Goal: Navigation & Orientation: Find specific page/section

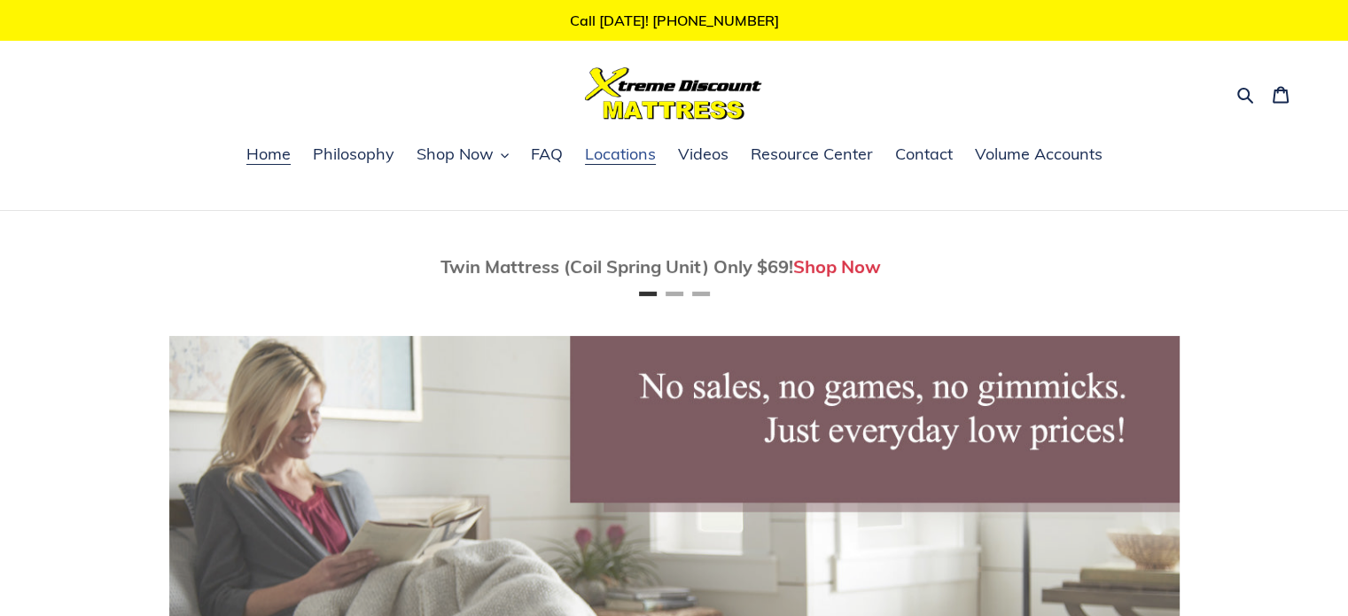
click at [643, 152] on span "Locations" at bounding box center [620, 154] width 71 height 21
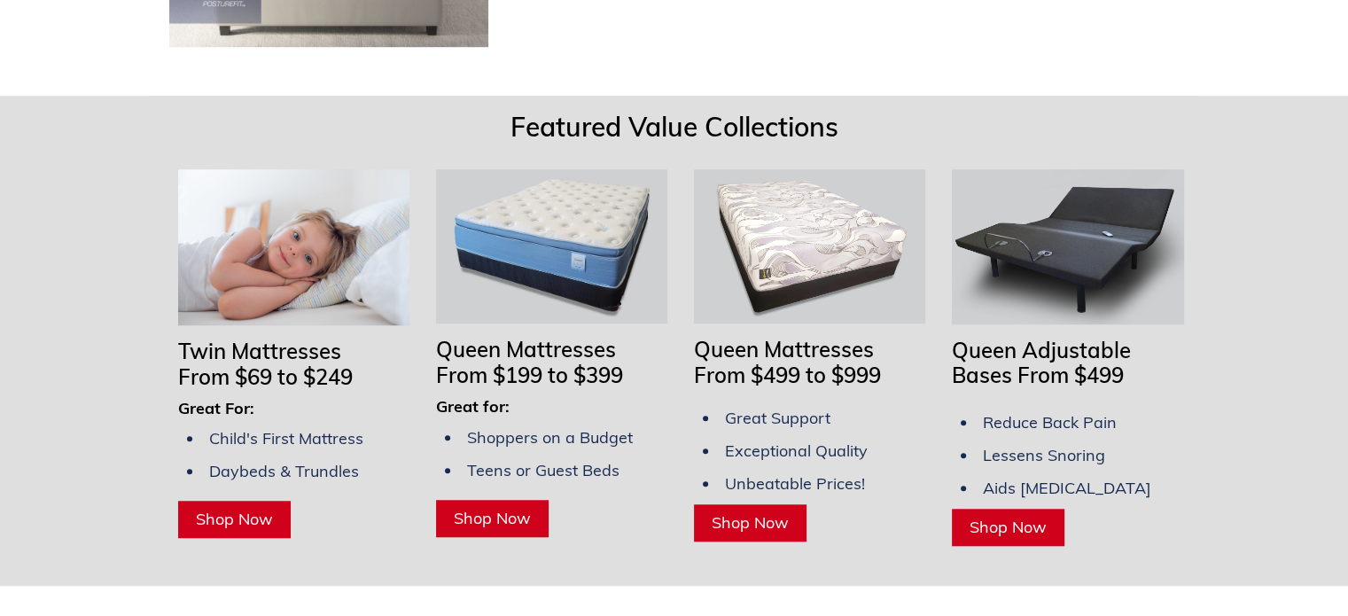
scroll to position [0, 2021]
click at [511, 508] on span "Shop Now" at bounding box center [492, 518] width 77 height 20
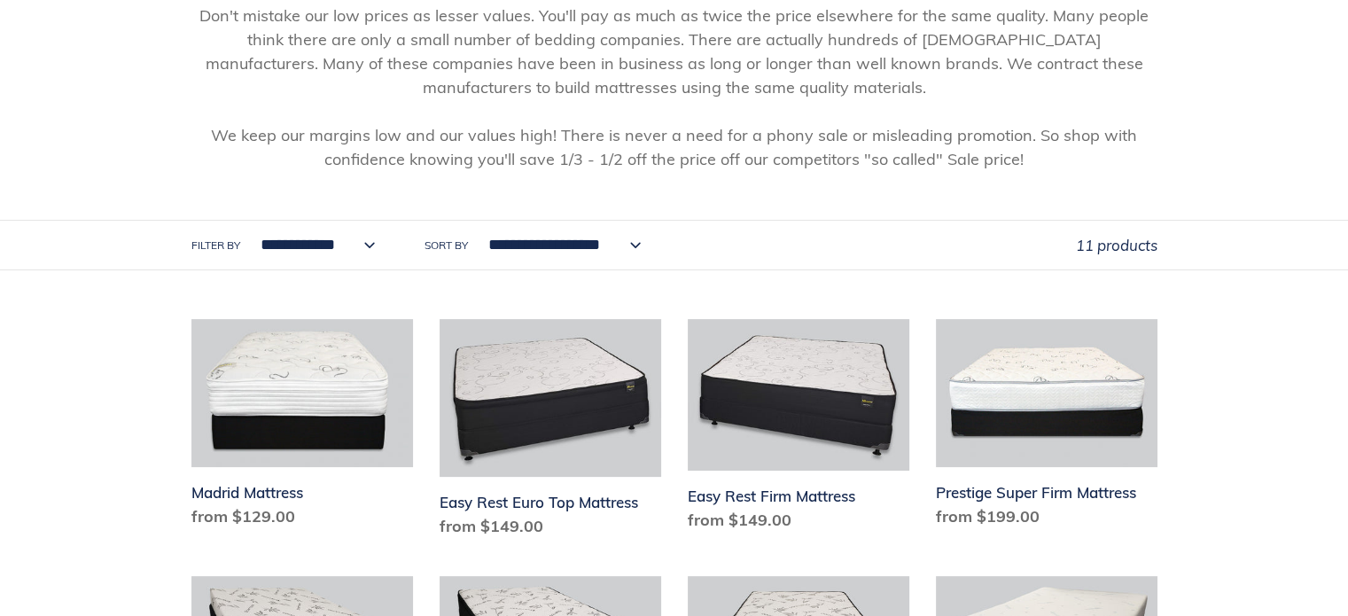
scroll to position [177, 0]
